Goal: Task Accomplishment & Management: Manage account settings

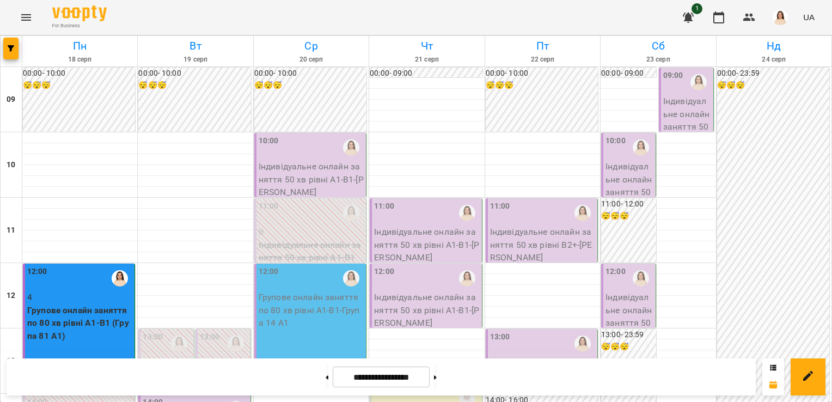
scroll to position [63, 0]
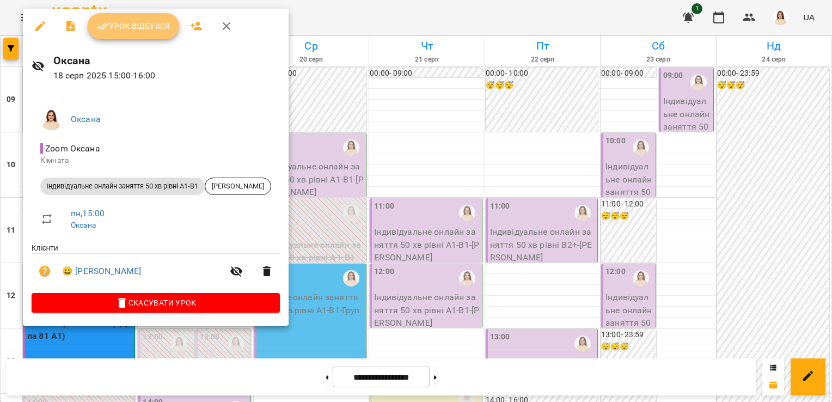
click at [143, 29] on span "Урок відбувся" at bounding box center [133, 26] width 74 height 13
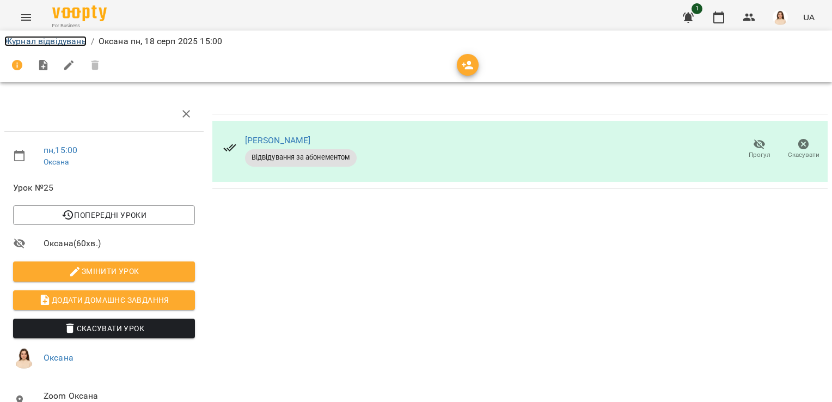
click at [60, 45] on link "Журнал відвідувань" at bounding box center [45, 41] width 82 height 10
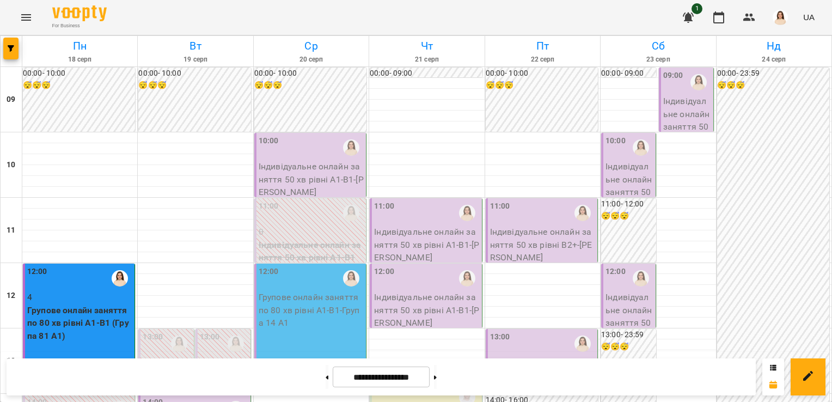
scroll to position [287, 0]
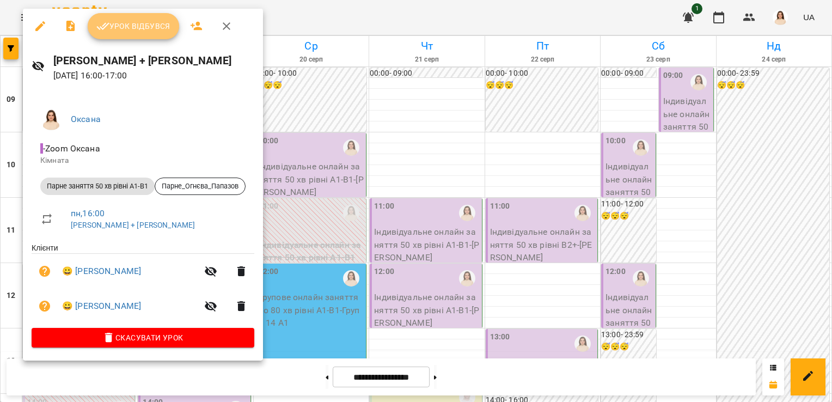
click at [138, 28] on span "Урок відбувся" at bounding box center [133, 26] width 74 height 13
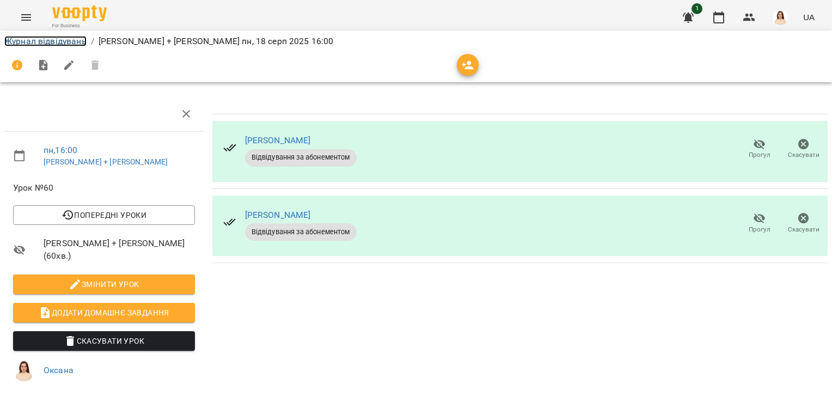
click at [62, 40] on link "Журнал відвідувань" at bounding box center [45, 41] width 82 height 10
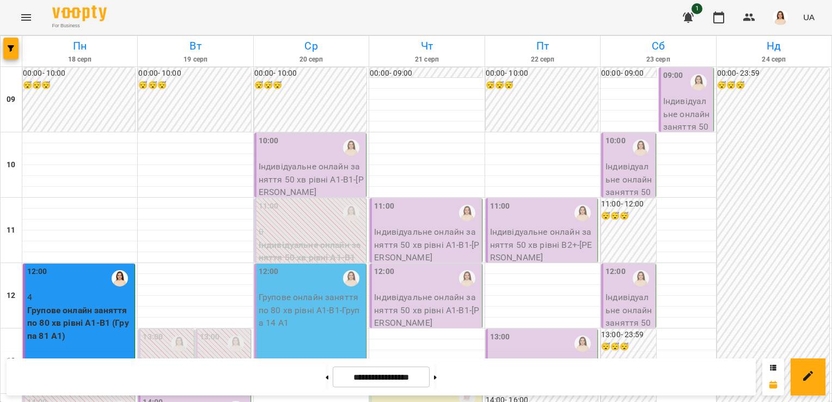
scroll to position [447, 0]
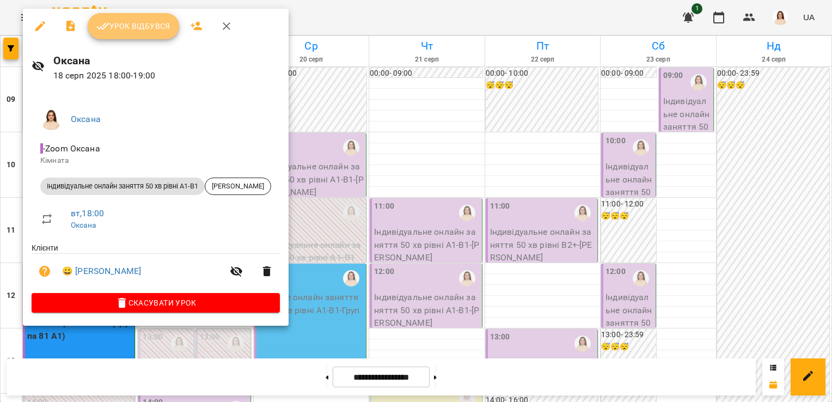
click at [134, 25] on span "Урок відбувся" at bounding box center [133, 26] width 74 height 13
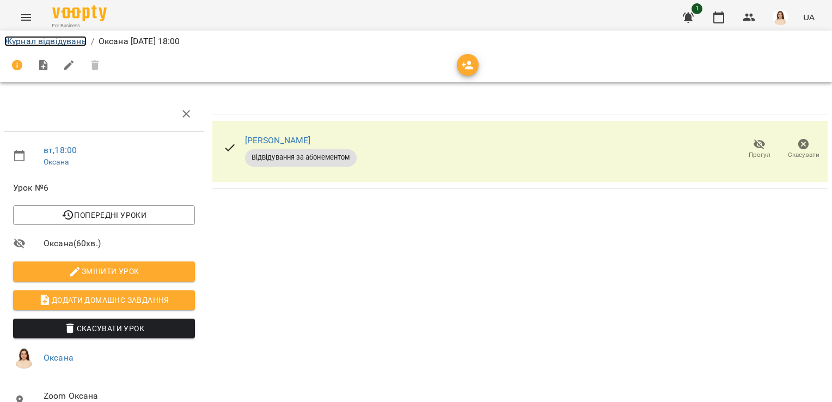
click at [56, 40] on link "Журнал відвідувань" at bounding box center [45, 41] width 82 height 10
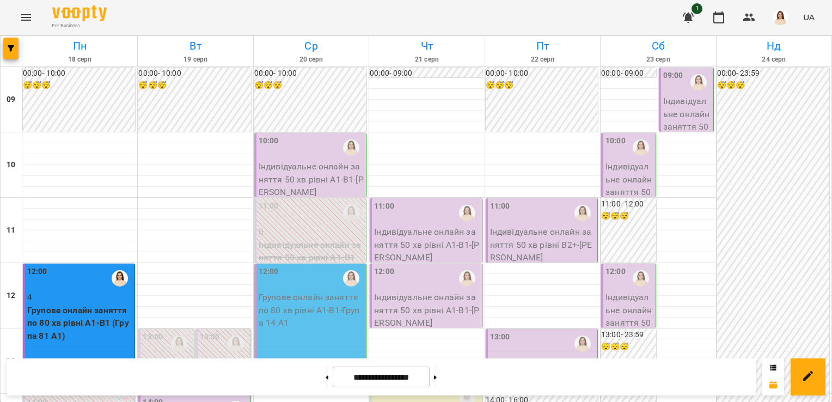
scroll to position [518, 0]
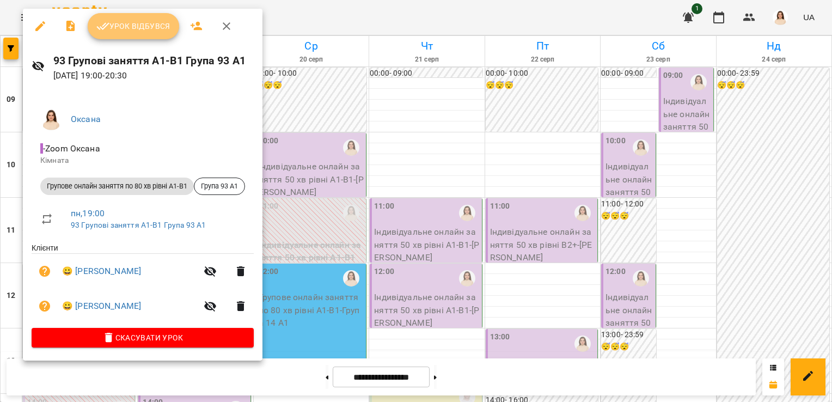
click at [132, 32] on span "Урок відбувся" at bounding box center [133, 26] width 74 height 13
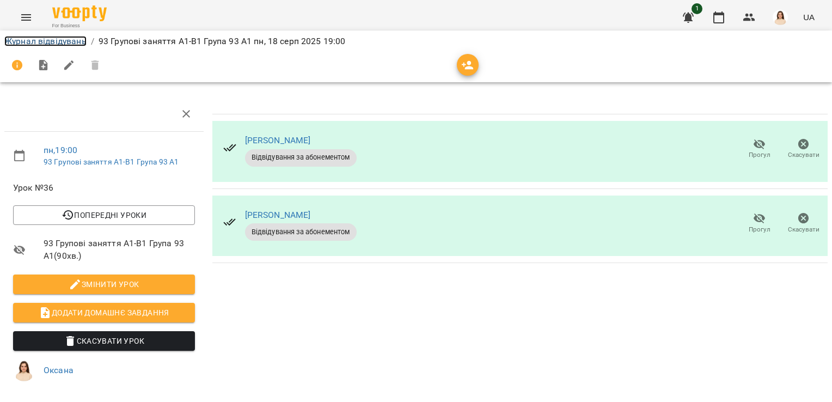
click at [56, 45] on link "Журнал відвідувань" at bounding box center [45, 41] width 82 height 10
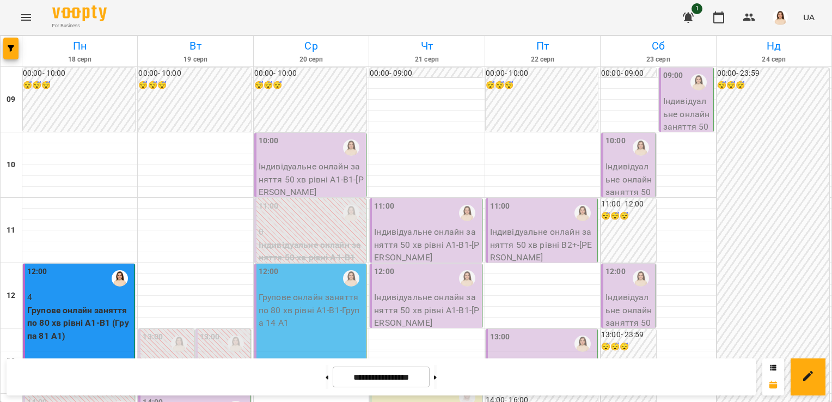
scroll to position [581, 0]
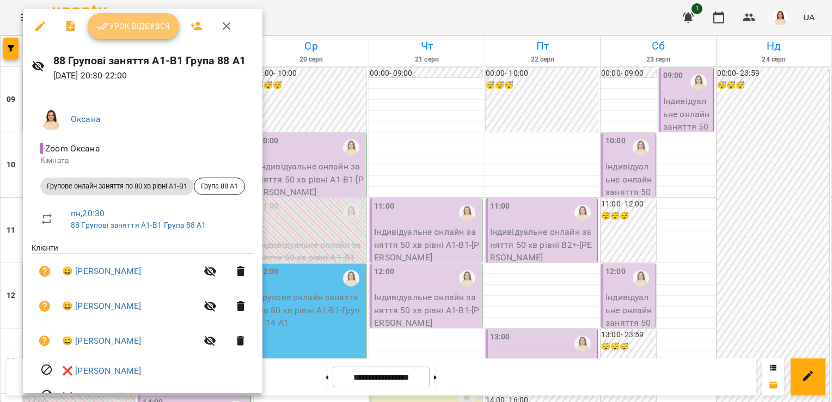
click at [147, 29] on span "Урок відбувся" at bounding box center [133, 26] width 74 height 13
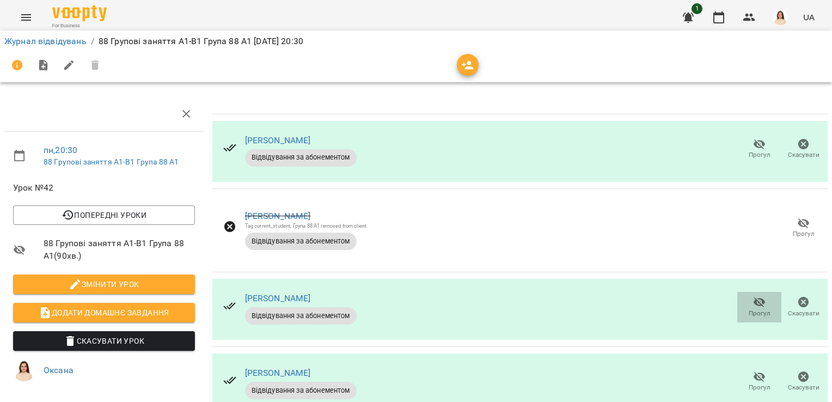
click at [753, 303] on icon "button" at bounding box center [759, 302] width 13 height 13
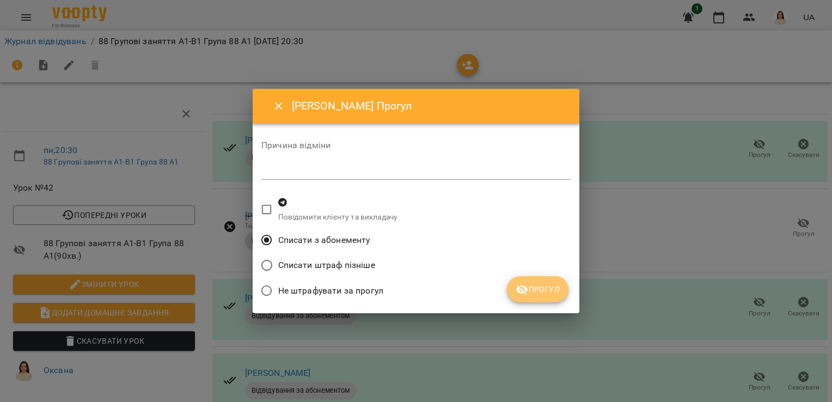
click at [549, 286] on span "Прогул" at bounding box center [537, 288] width 44 height 13
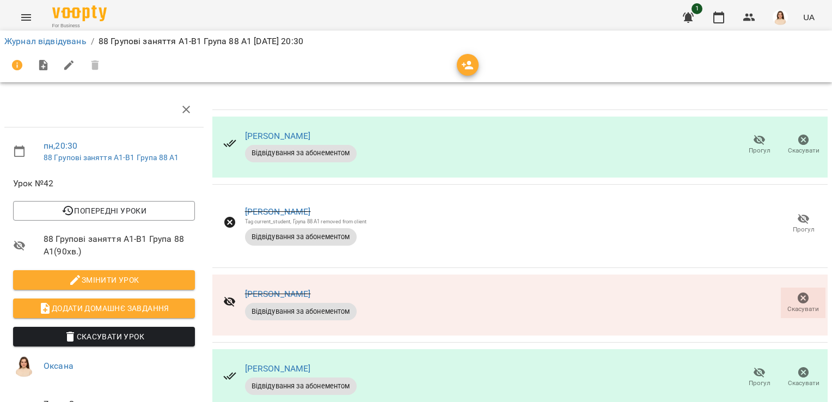
scroll to position [133, 0]
click at [753, 367] on icon "button" at bounding box center [759, 372] width 12 height 10
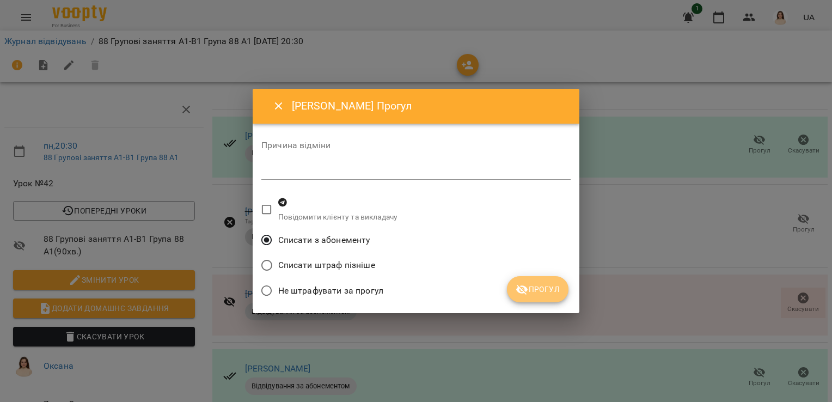
click at [549, 284] on span "Прогул" at bounding box center [537, 288] width 44 height 13
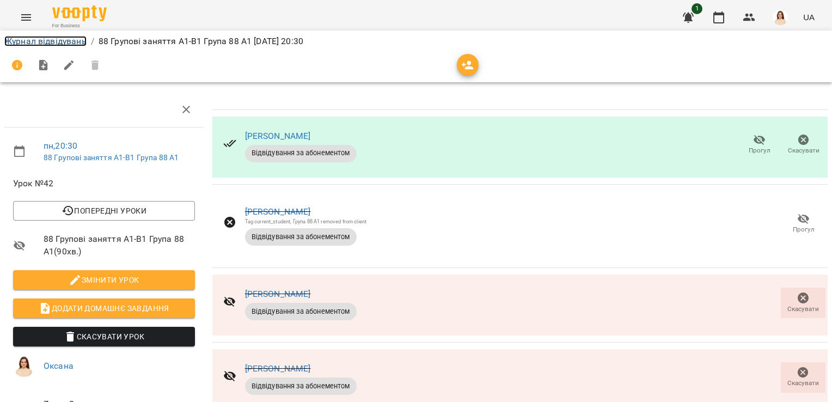
click at [48, 40] on link "Журнал відвідувань" at bounding box center [45, 41] width 82 height 10
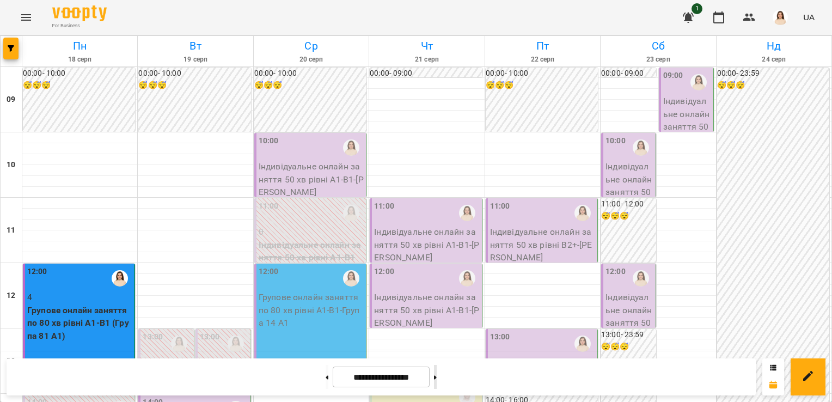
click at [436, 377] on icon at bounding box center [435, 377] width 3 height 4
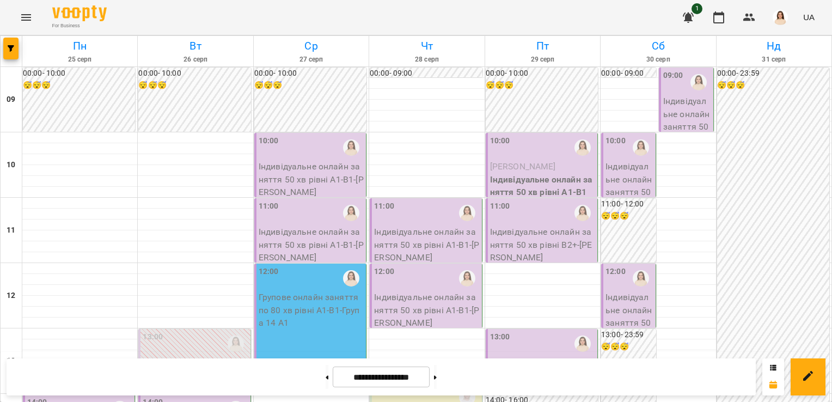
scroll to position [44, 0]
click at [325, 376] on button at bounding box center [326, 377] width 3 height 24
type input "**********"
